Goal: Task Accomplishment & Management: Complete application form

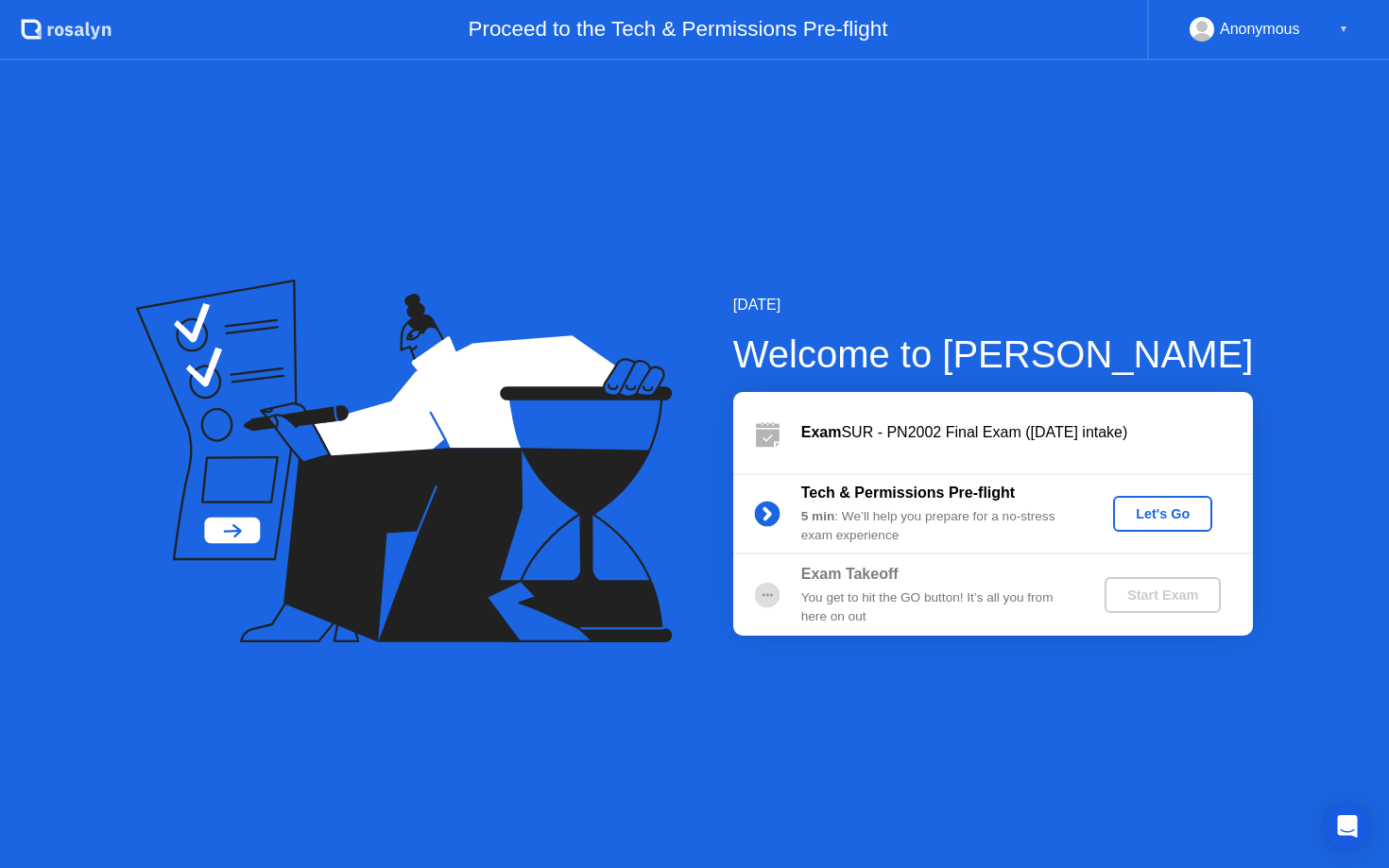
click at [1182, 524] on button "Let's Go" at bounding box center [1162, 514] width 99 height 36
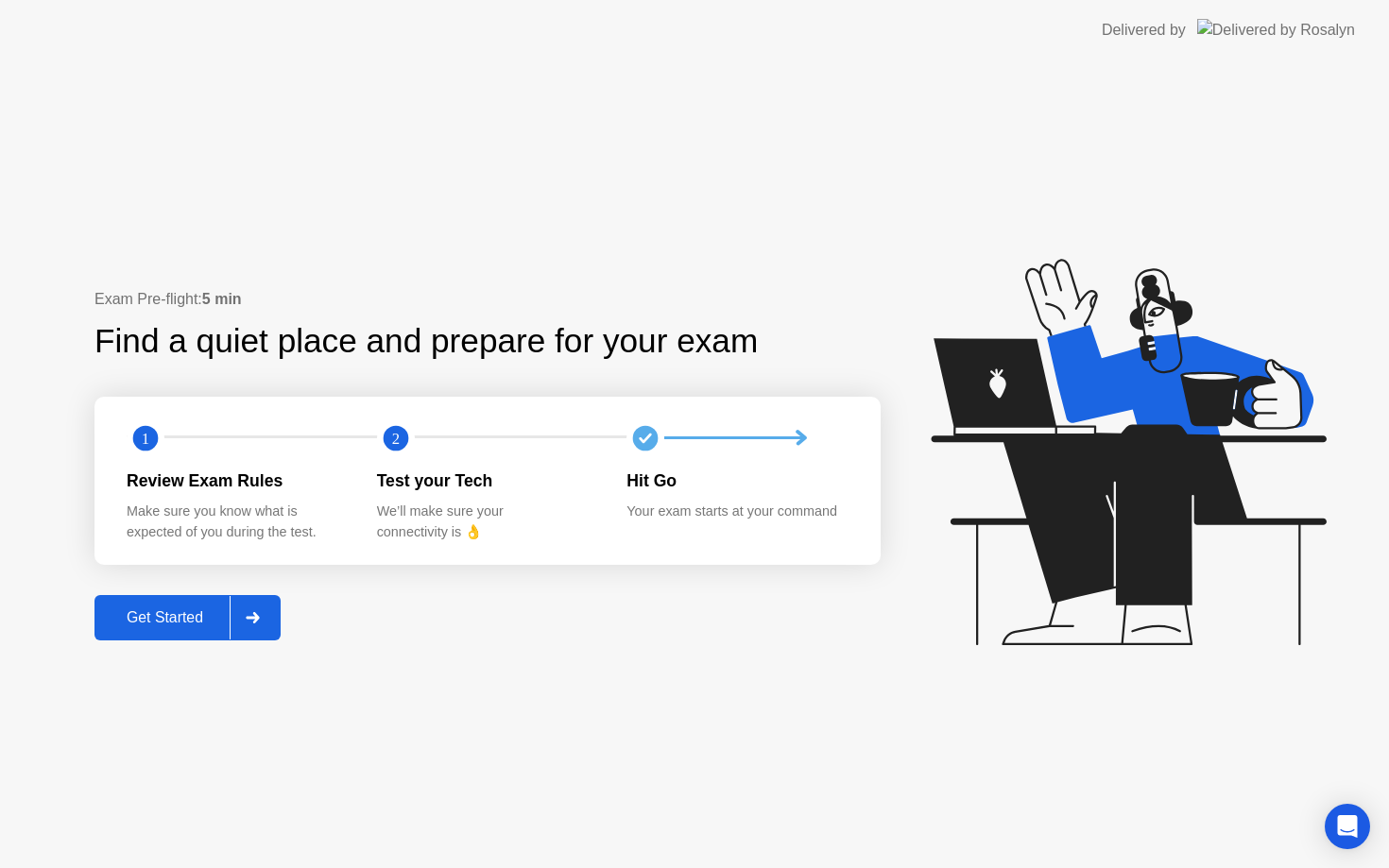
click at [192, 627] on div "Get Started" at bounding box center [165, 618] width 130 height 17
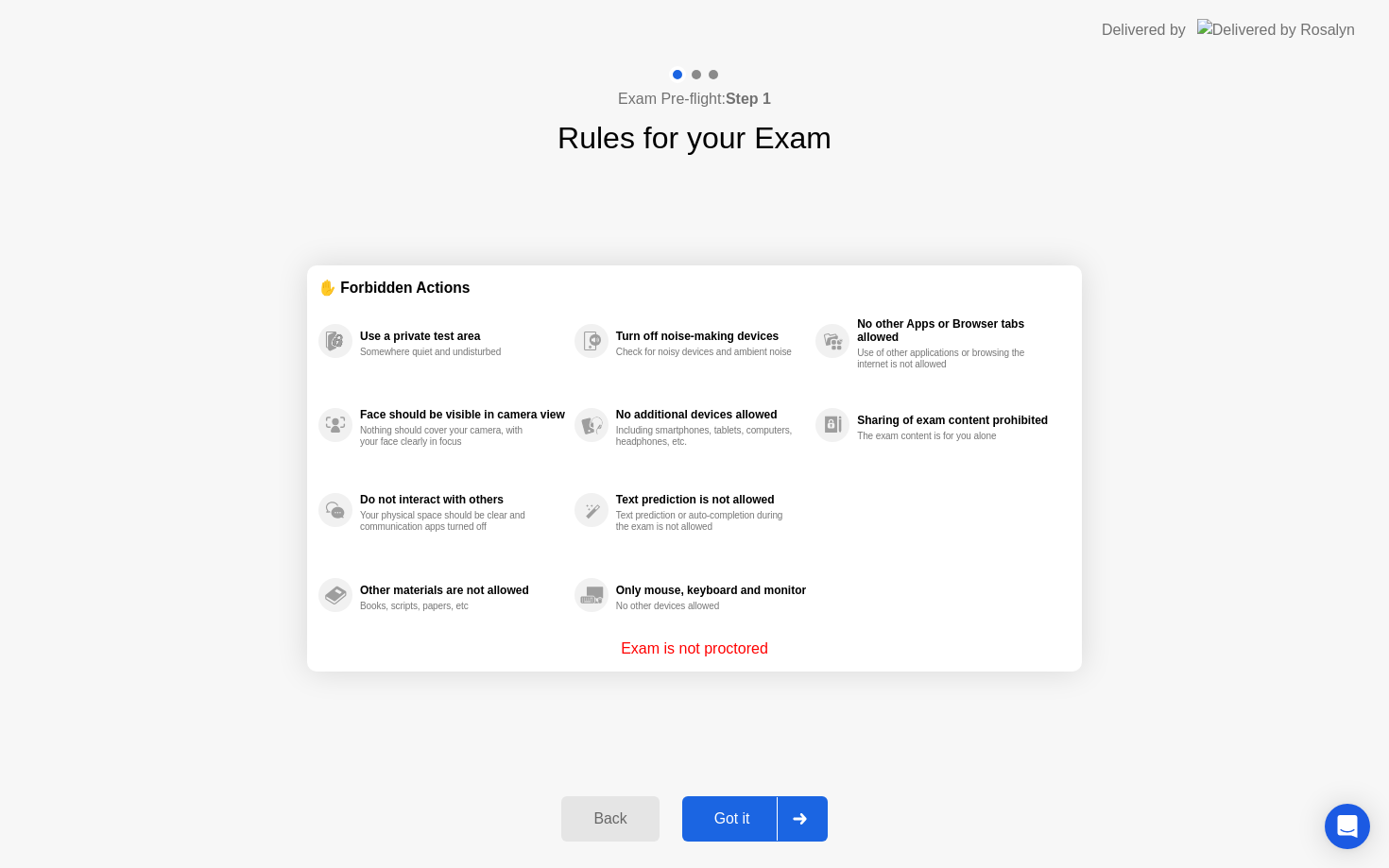
click at [757, 814] on div "Got it" at bounding box center [731, 819] width 89 height 17
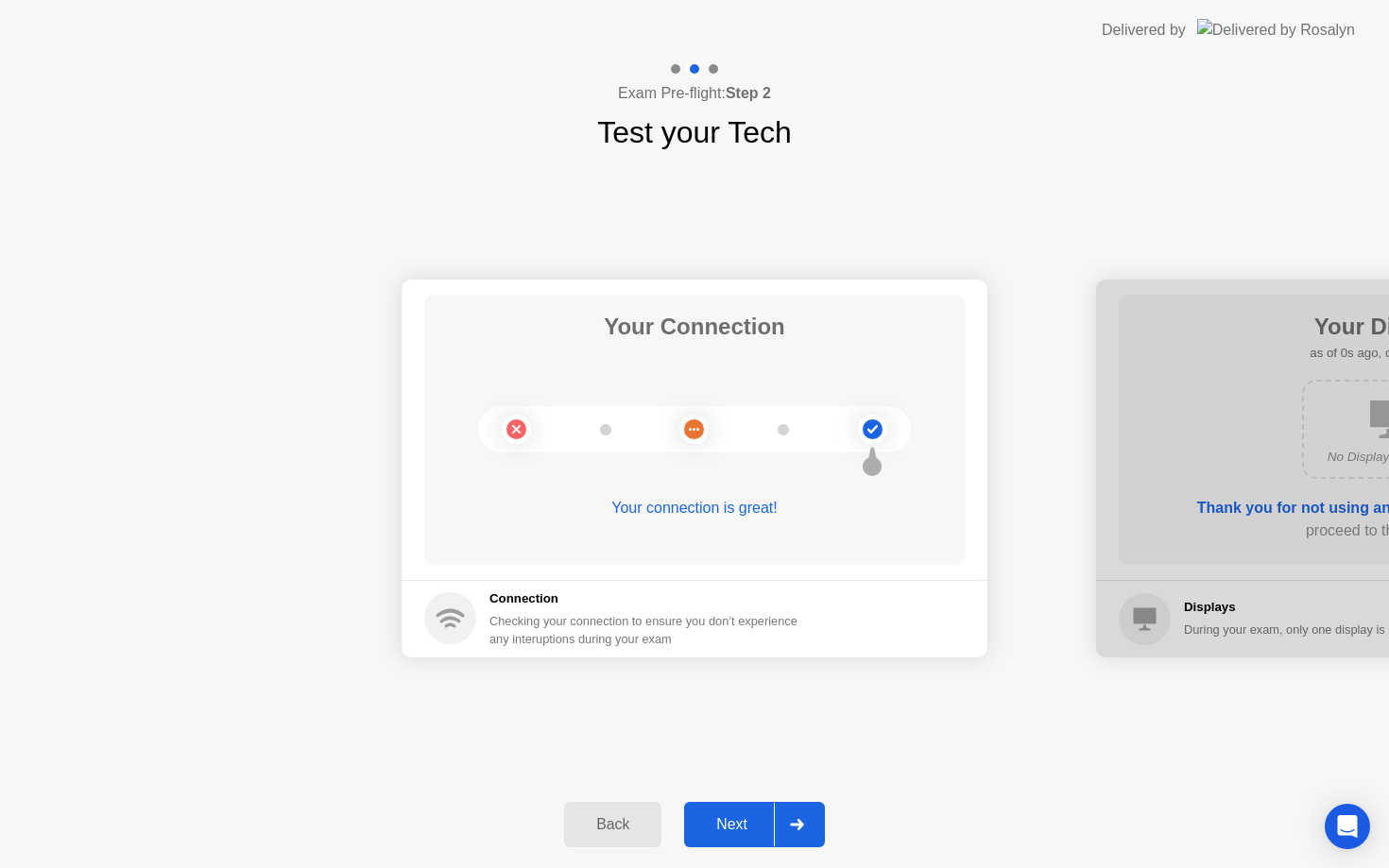
click at [757, 816] on div "Next" at bounding box center [731, 824] width 84 height 17
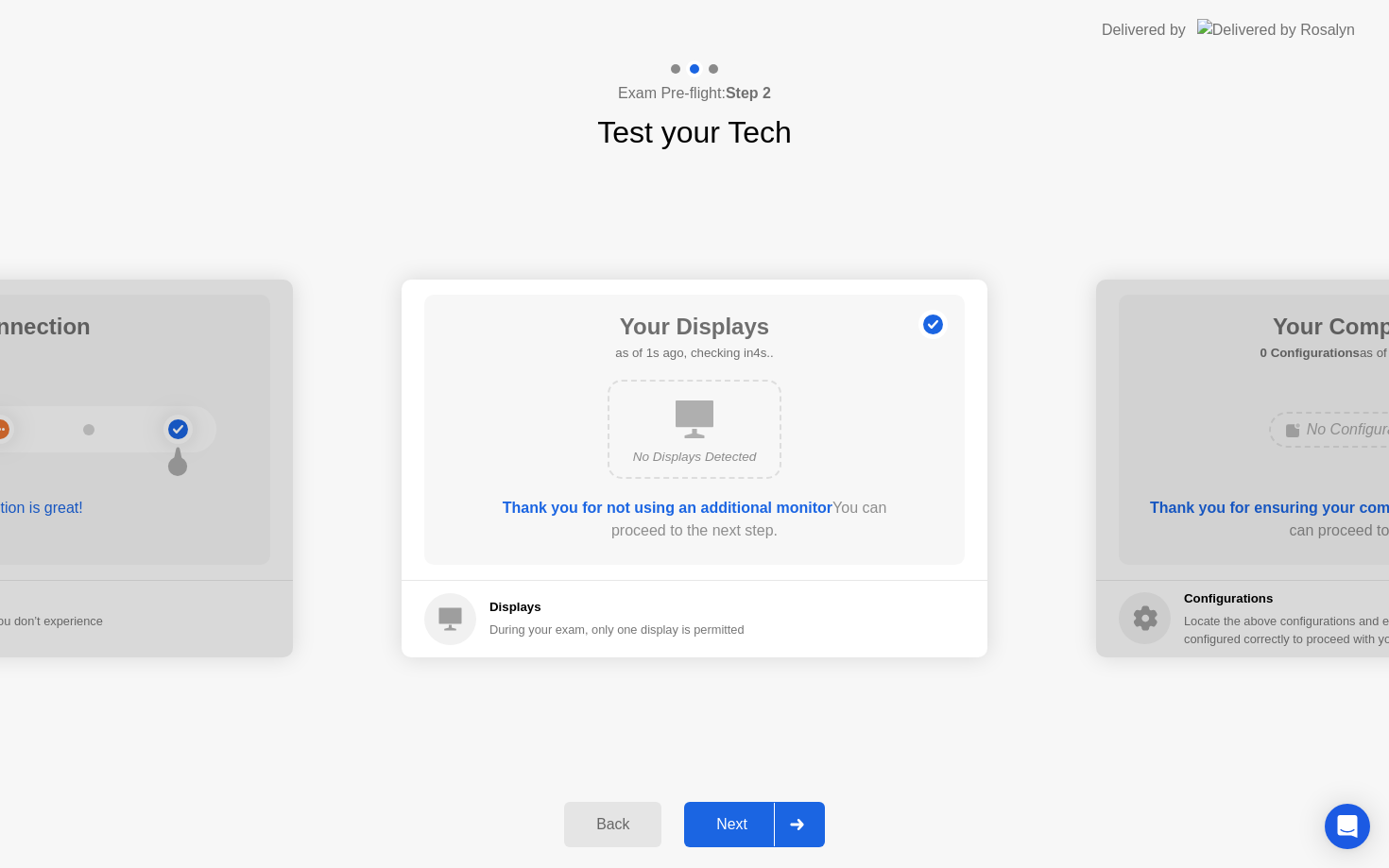
click at [757, 816] on div "Next" at bounding box center [731, 824] width 84 height 17
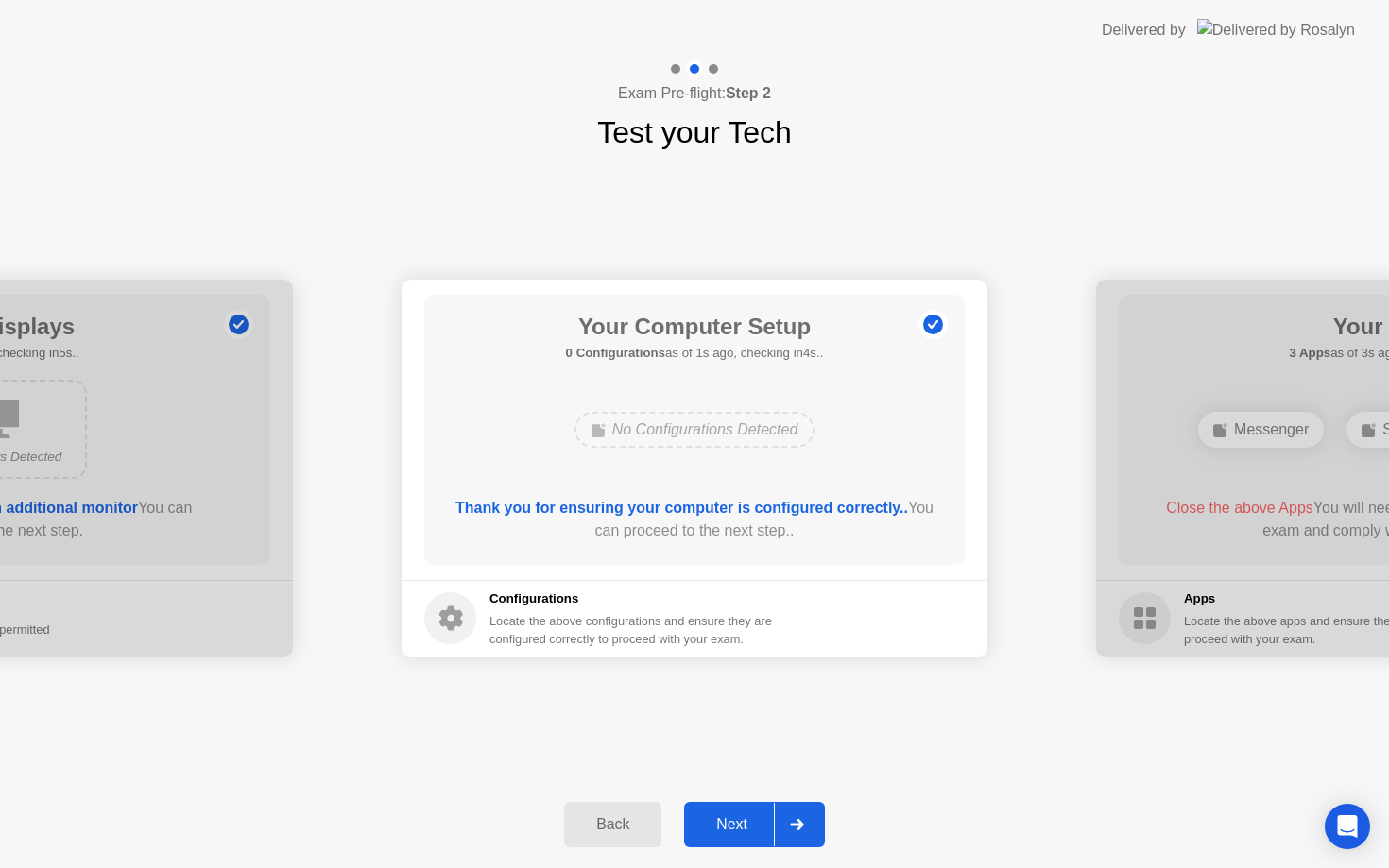
click at [758, 819] on div "Next" at bounding box center [731, 824] width 84 height 17
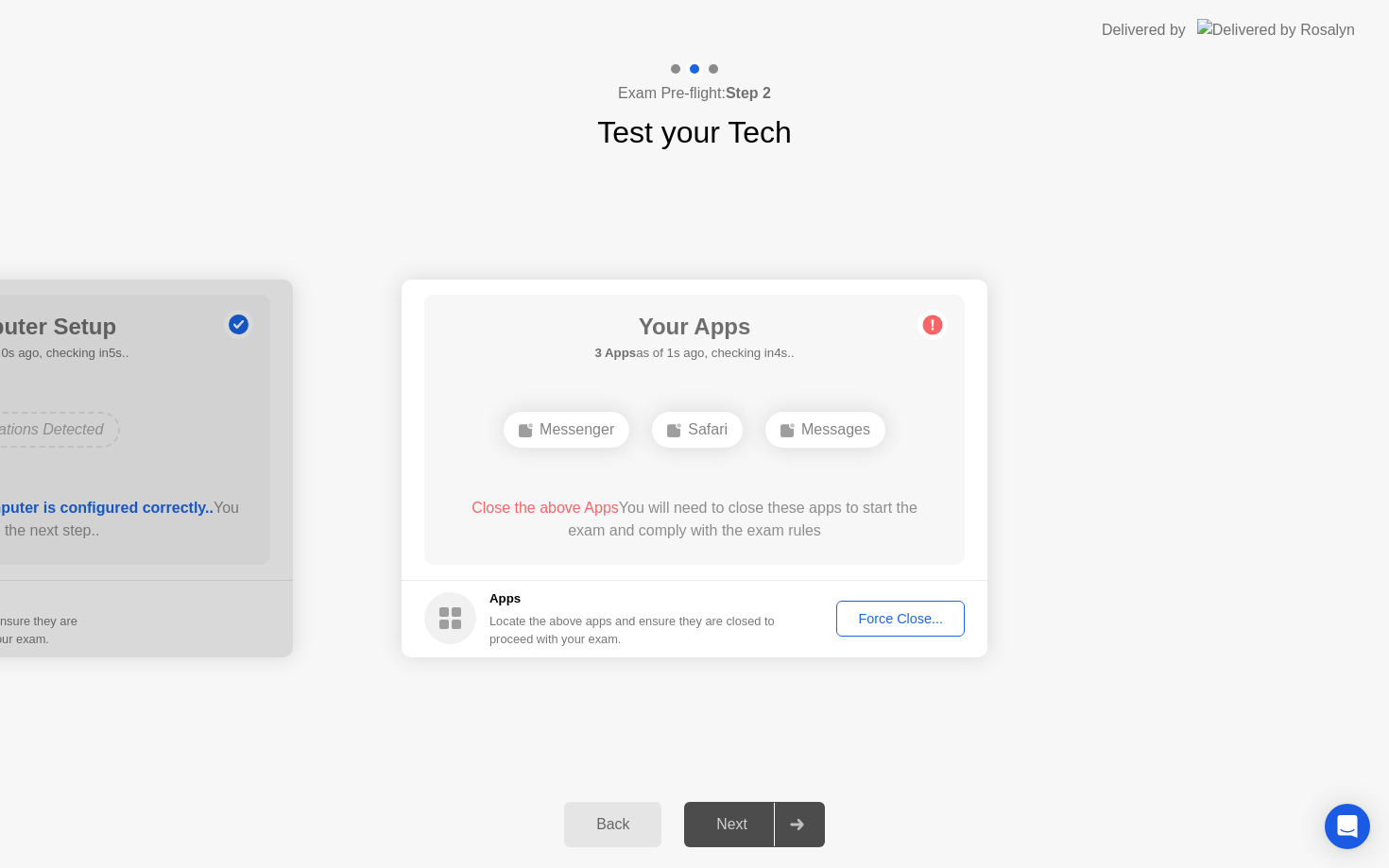
click at [891, 614] on div "Force Close..." at bounding box center [901, 619] width 116 height 15
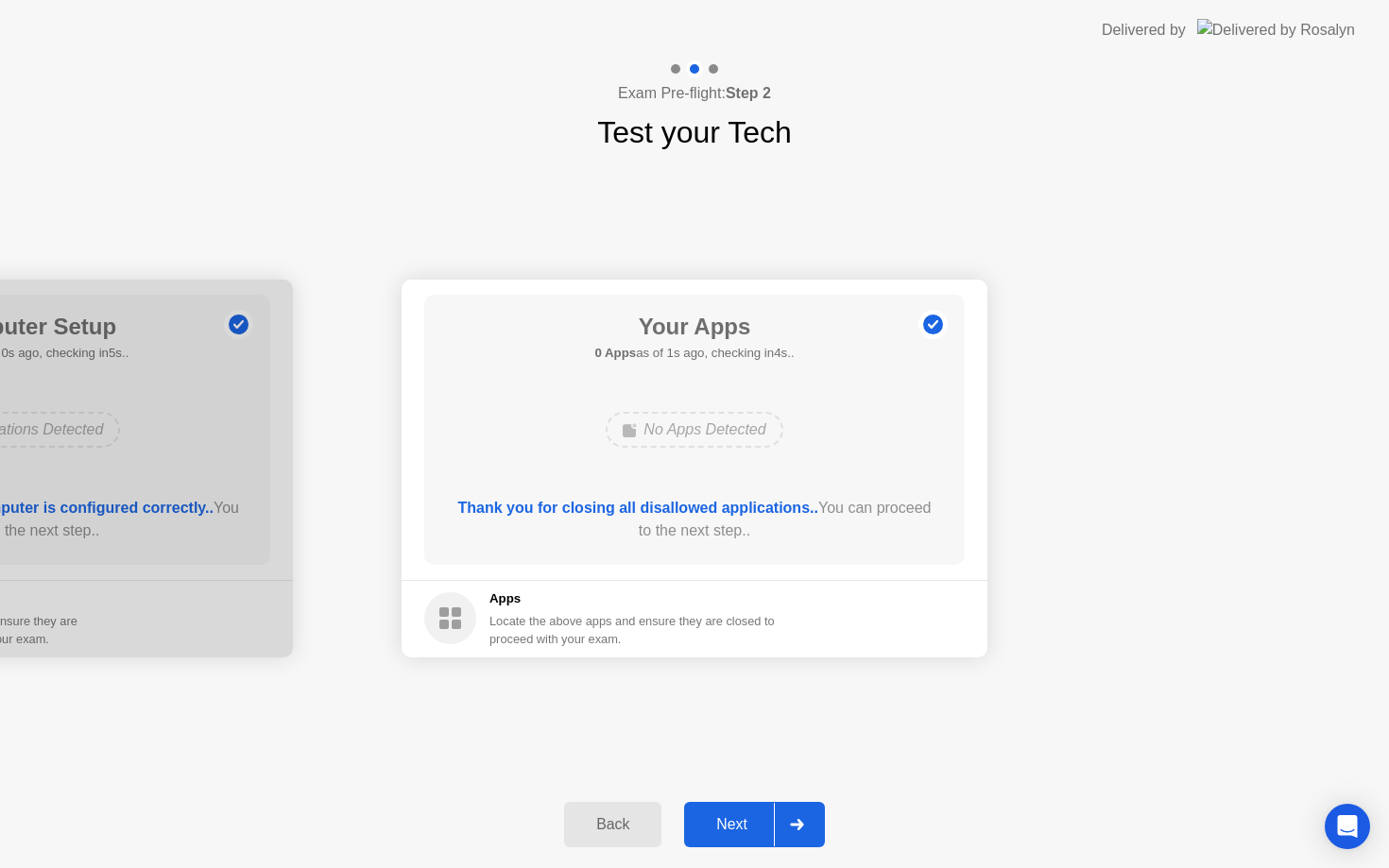
click at [808, 837] on div at bounding box center [796, 825] width 45 height 44
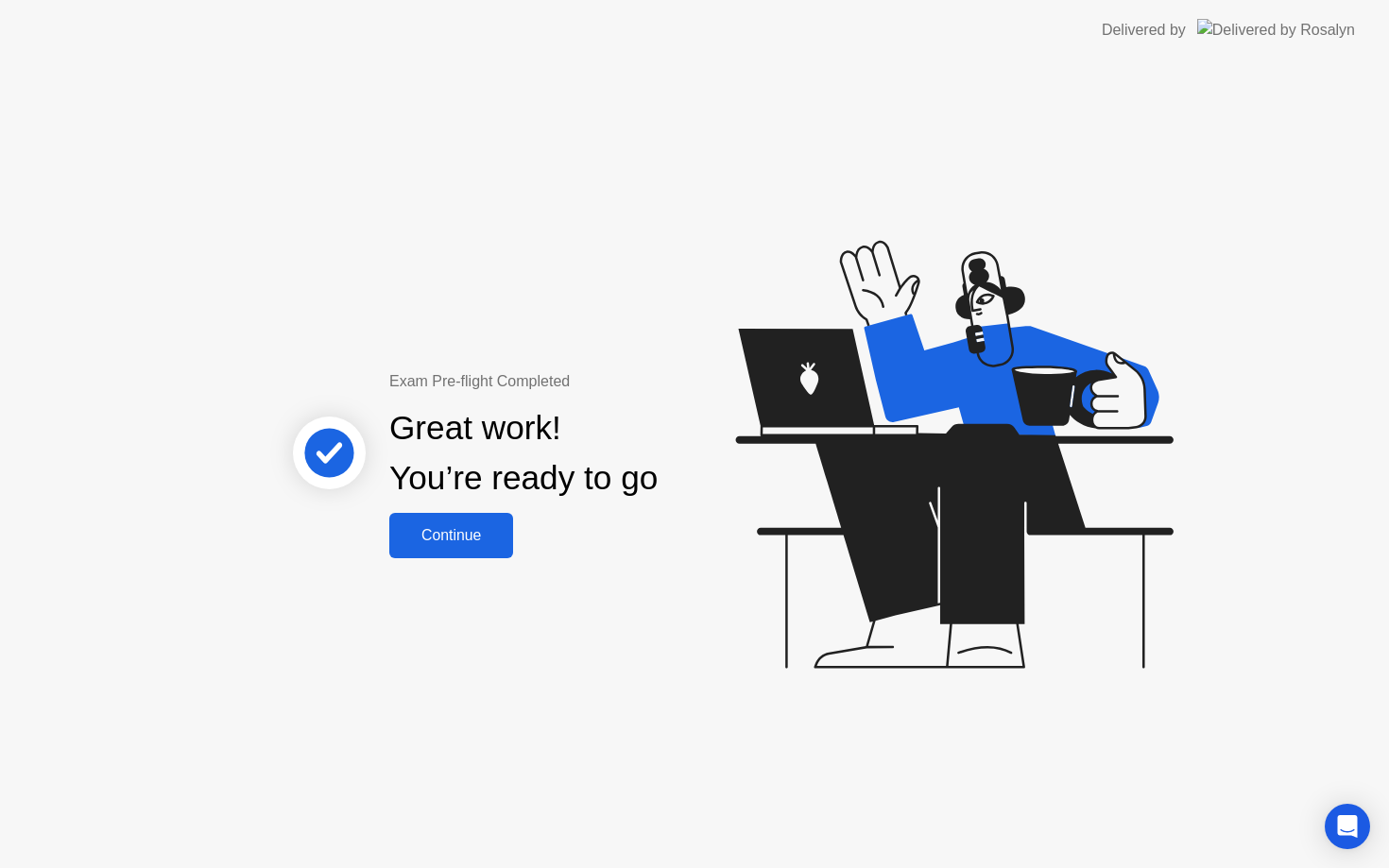
click at [453, 531] on div "Continue" at bounding box center [451, 535] width 113 height 17
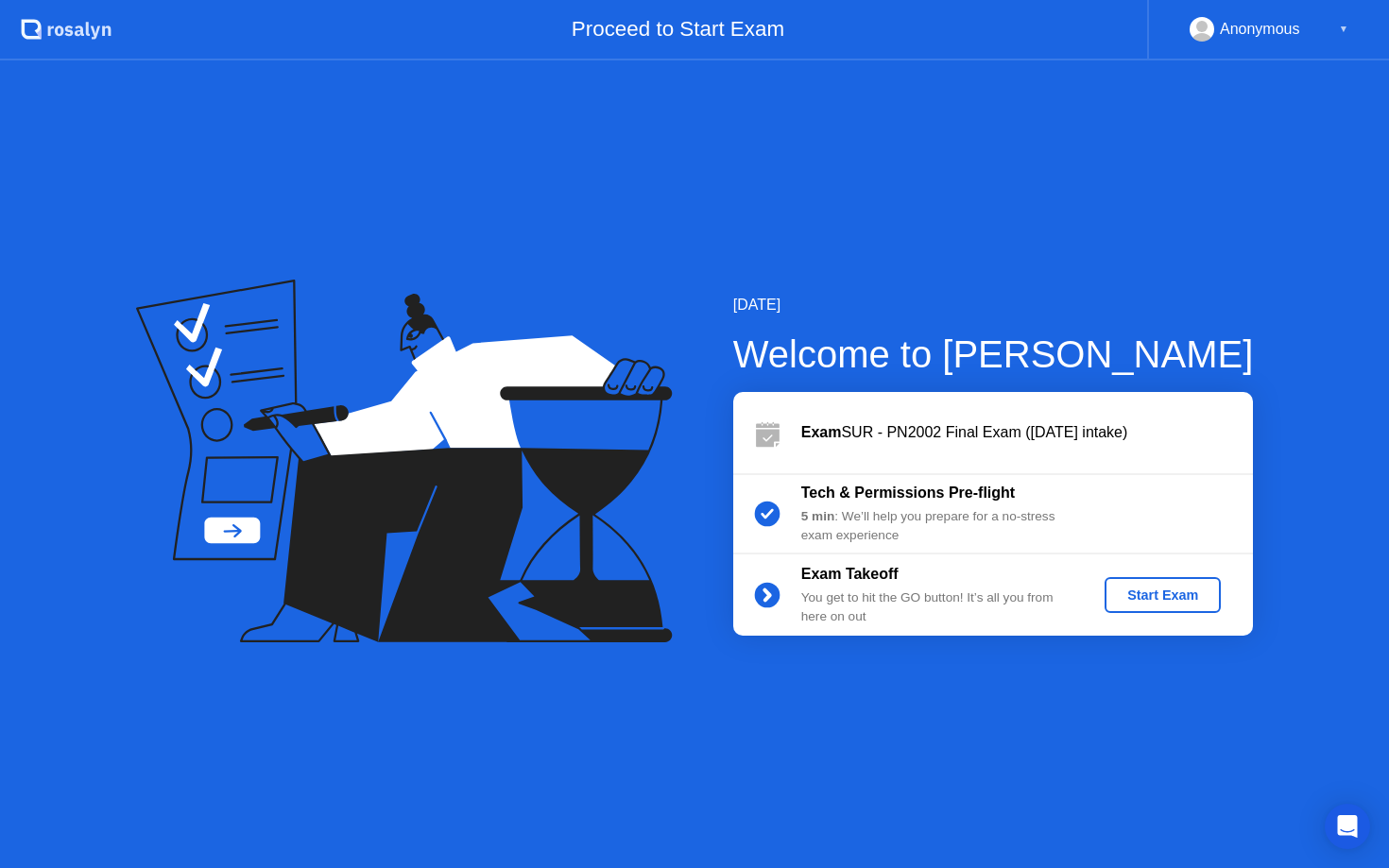
click at [1186, 595] on div "Start Exam" at bounding box center [1162, 595] width 101 height 15
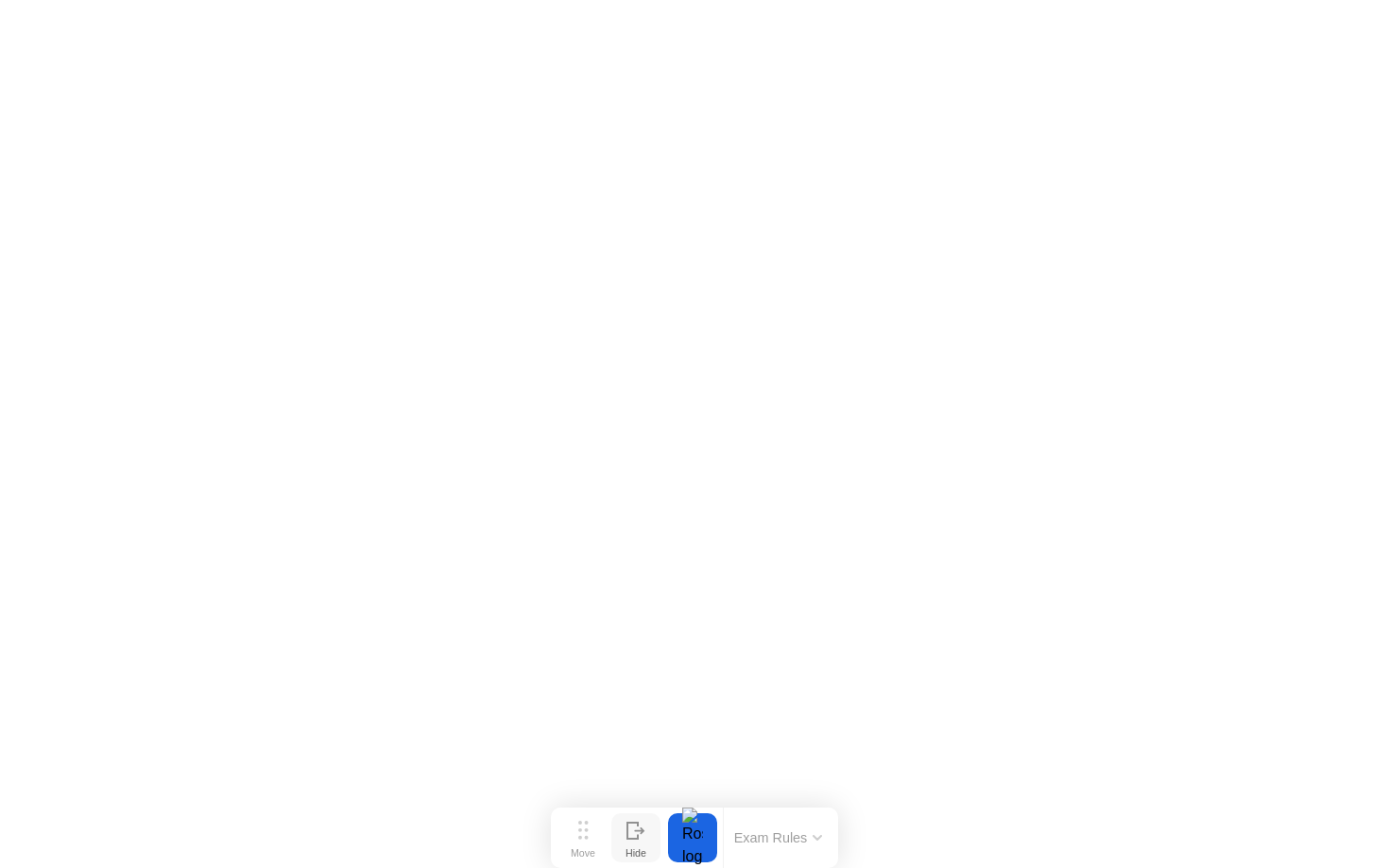
click at [627, 853] on div "Hide" at bounding box center [636, 852] width 21 height 11
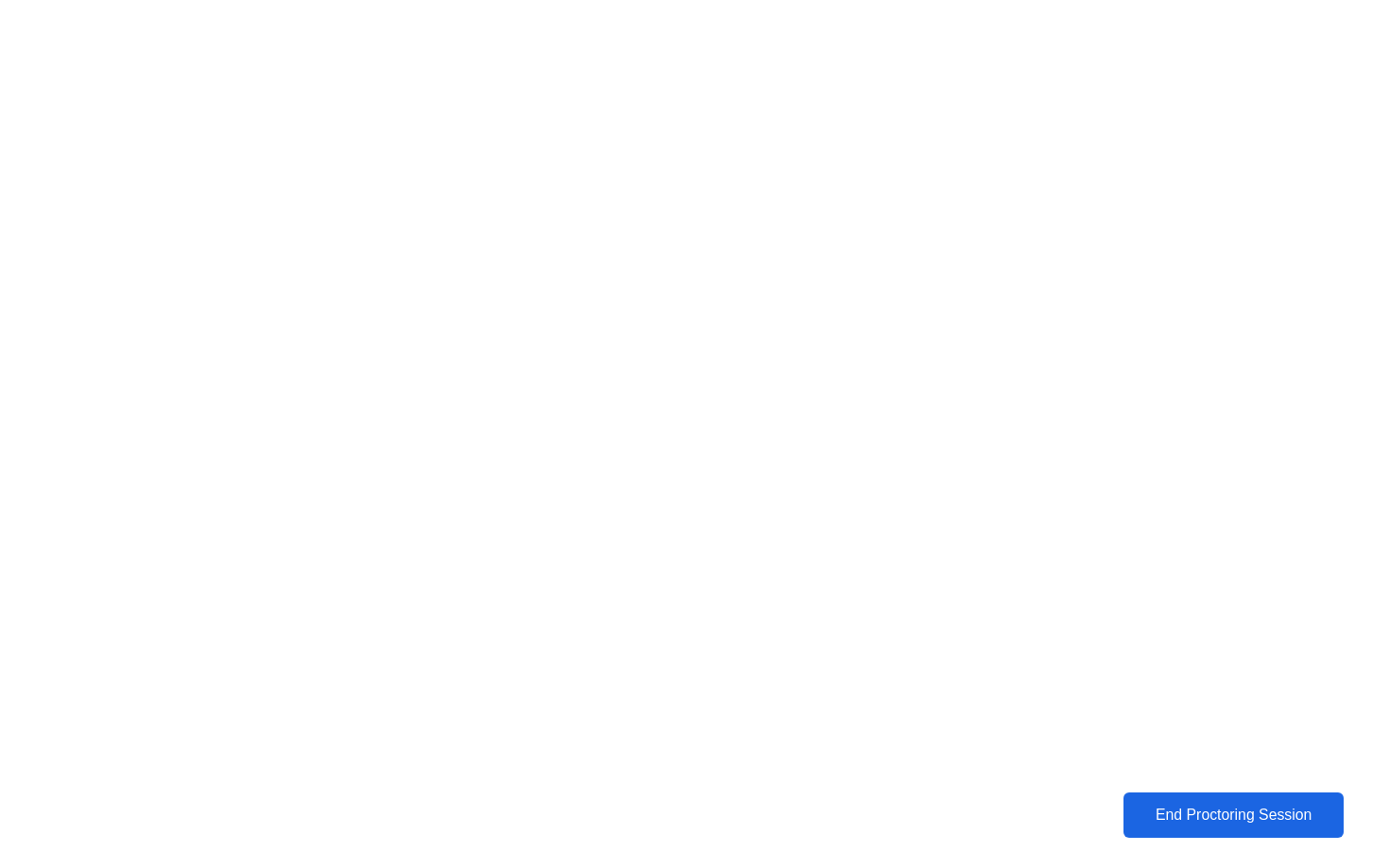
click at [1239, 831] on button "End Proctoring Session" at bounding box center [1234, 815] width 239 height 49
